Goal: Task Accomplishment & Management: Manage account settings

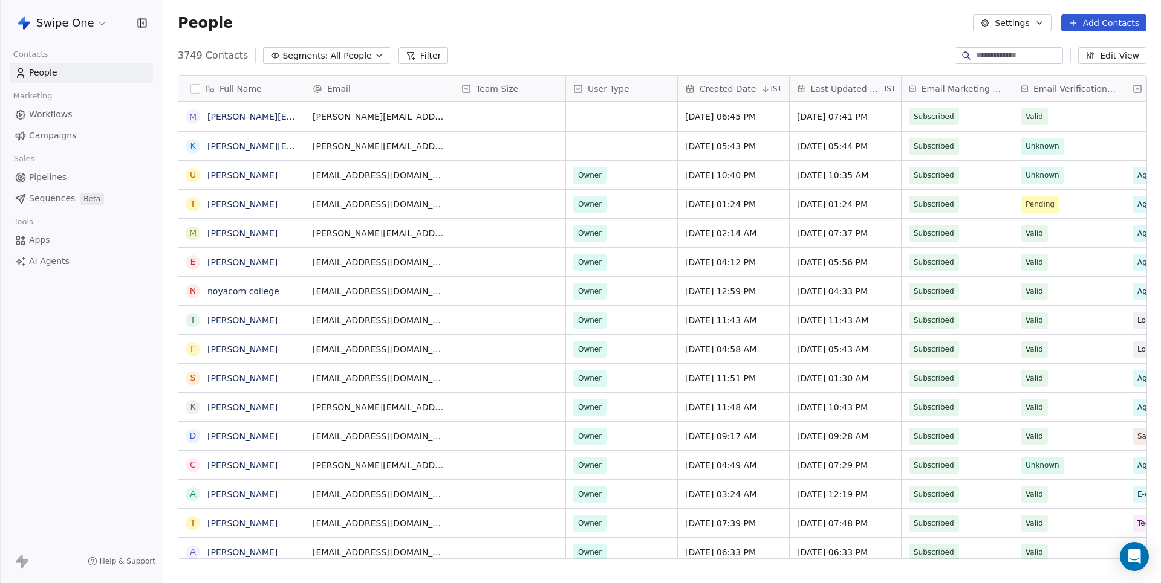
scroll to position [513, 997]
click at [76, 137] on link "Campaigns" at bounding box center [81, 136] width 143 height 20
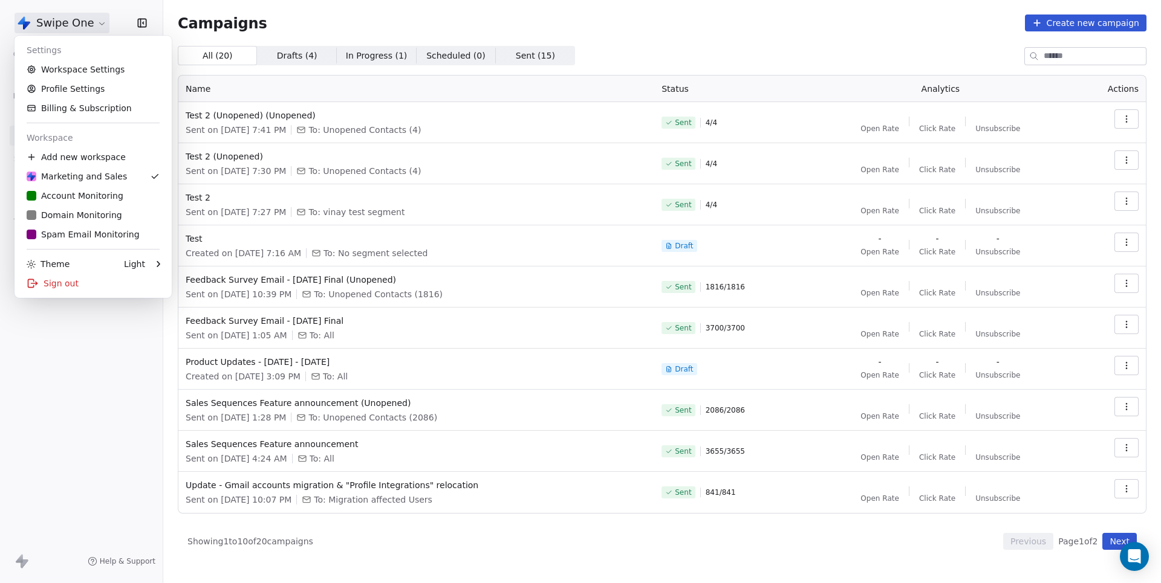
click at [66, 18] on html "Swipe One Contacts People Marketing Workflows Campaigns Sales Pipelines Sequenc…" at bounding box center [580, 291] width 1161 height 583
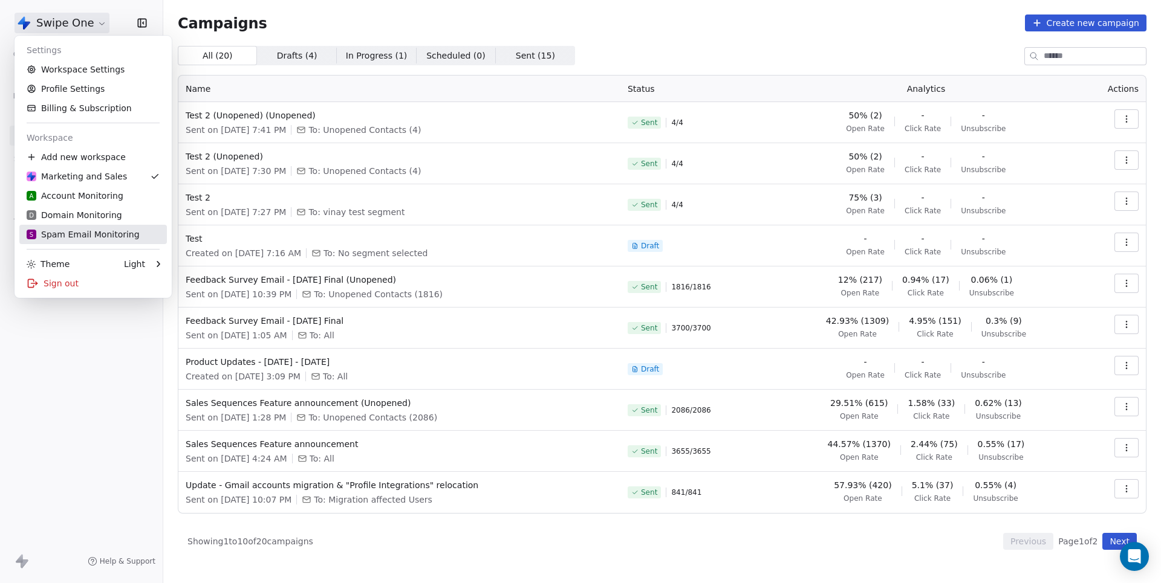
click at [61, 231] on div "S Spam Email Monitoring" at bounding box center [83, 234] width 113 height 12
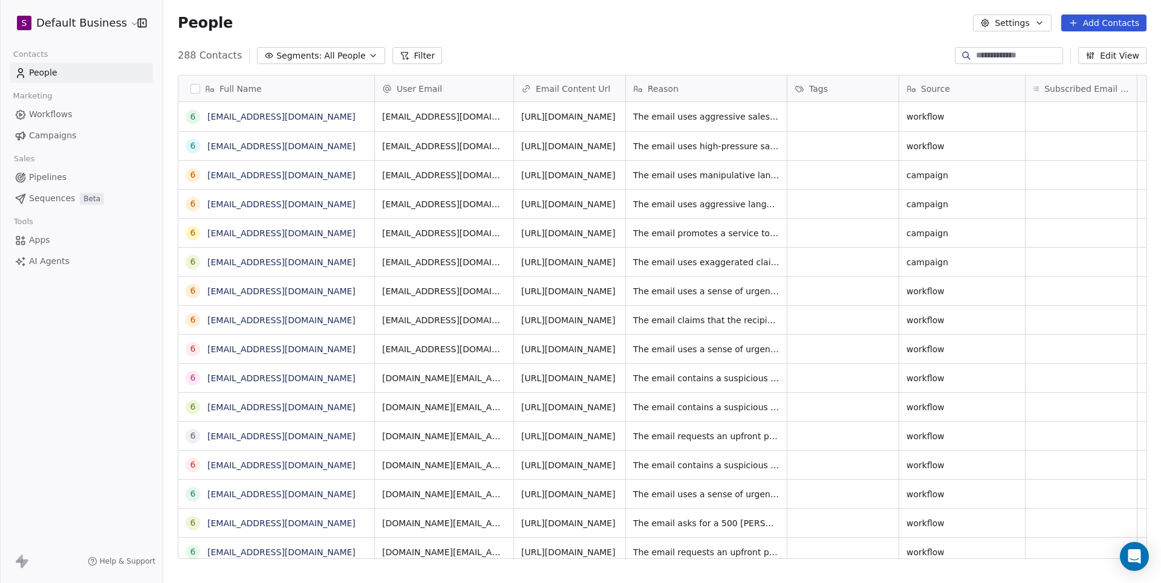
scroll to position [1, 1]
click at [305, 176] on link "689ed3d585315fa2cebf2715@spam.com" at bounding box center [281, 175] width 148 height 10
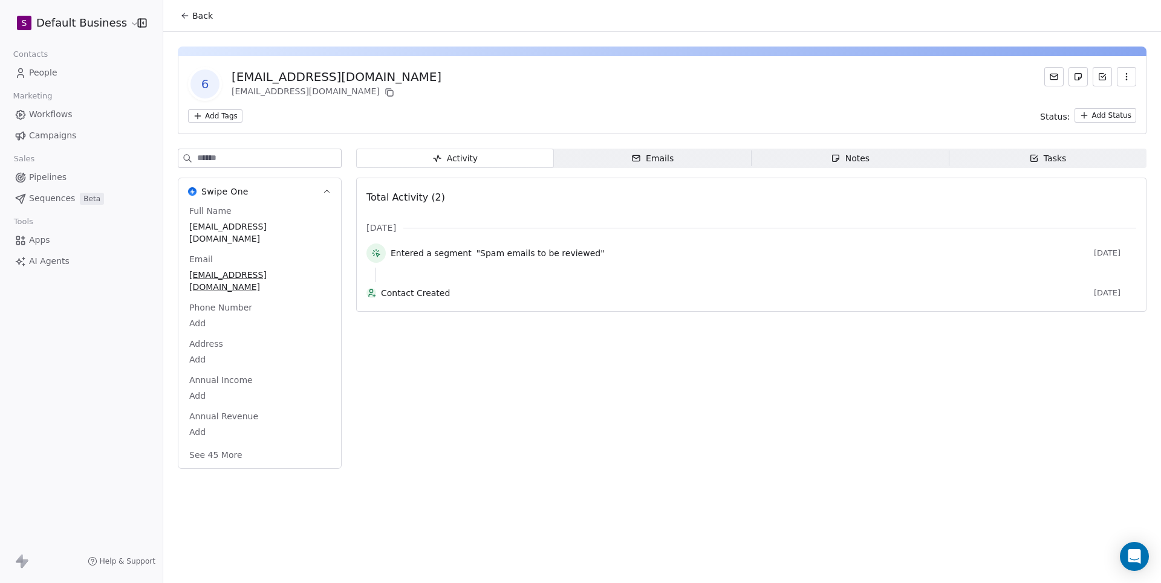
click at [268, 164] on input at bounding box center [269, 158] width 144 height 18
type input "***"
click at [238, 415] on span "In Review" at bounding box center [259, 408] width 141 height 13
click at [238, 416] on span "In Review" at bounding box center [260, 409] width 140 height 13
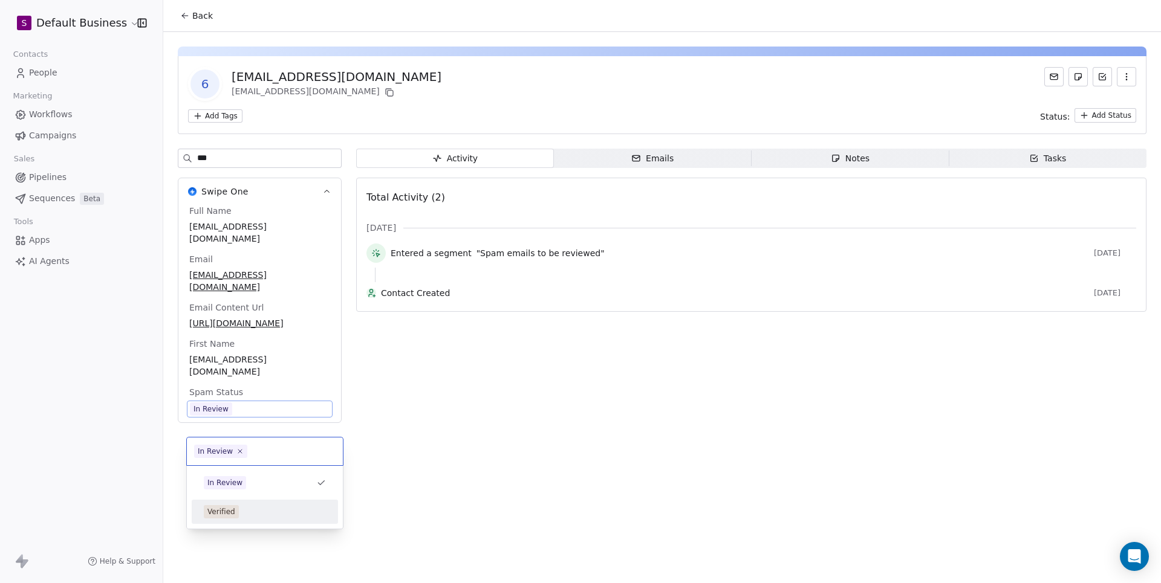
click at [244, 509] on div "Verified" at bounding box center [265, 511] width 122 height 13
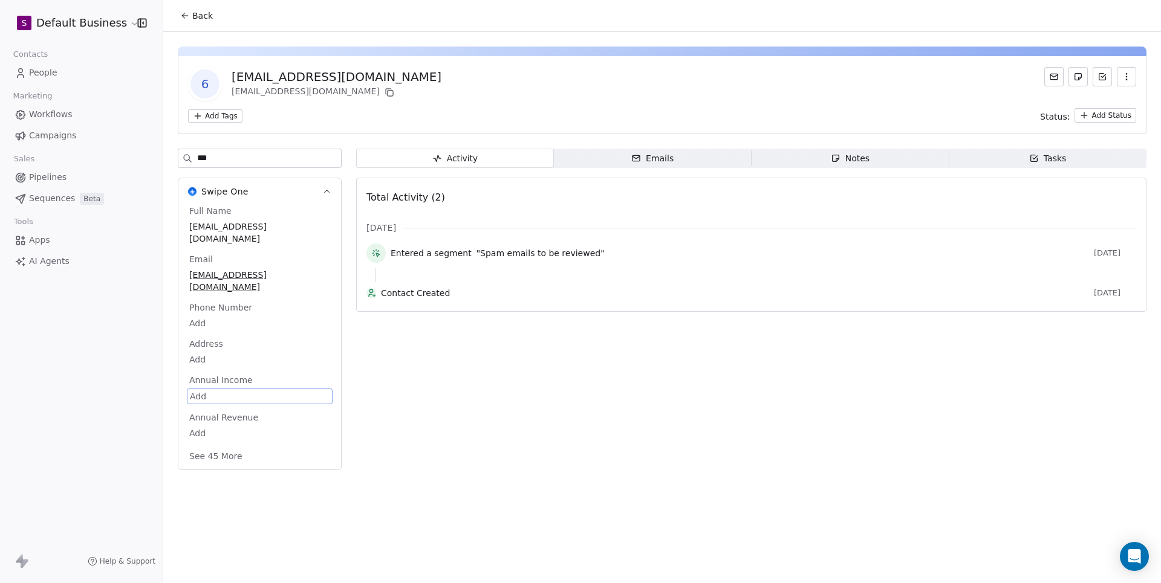
click at [504, 429] on div "Activity Activity Emails Emails Notes Notes Tasks Tasks Total Activity (2) Aug …" at bounding box center [751, 313] width 790 height 329
click at [40, 71] on span "People" at bounding box center [43, 72] width 28 height 13
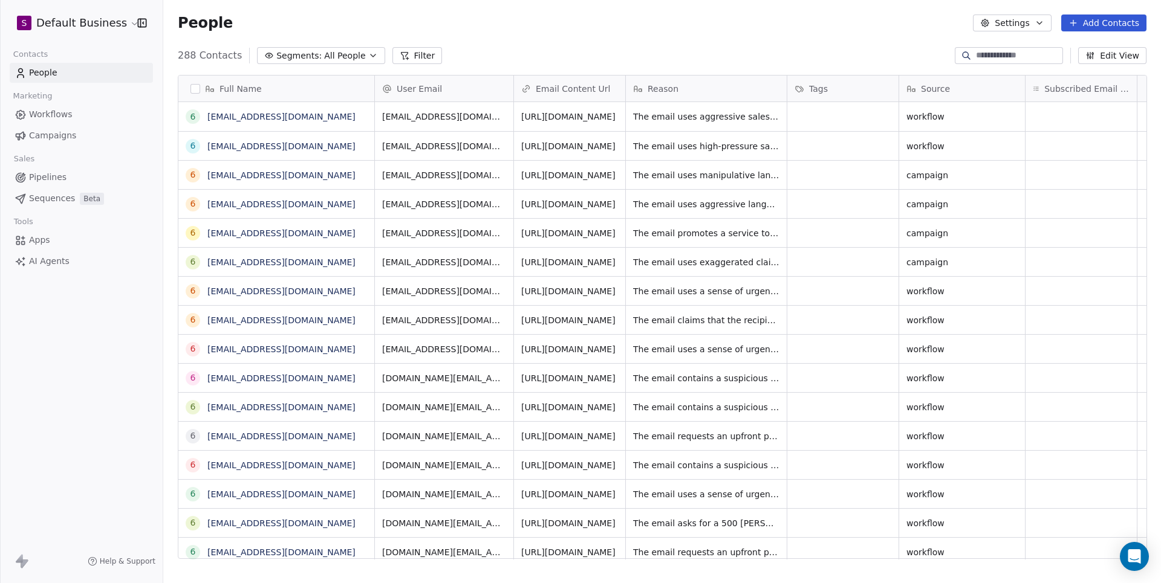
scroll to position [513, 997]
